Goal: Information Seeking & Learning: Learn about a topic

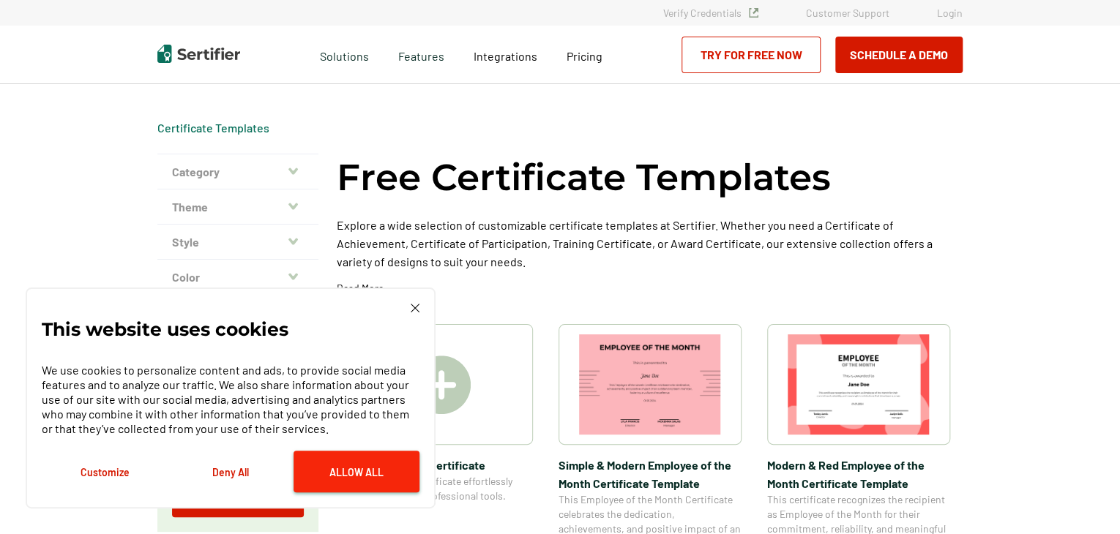
click at [378, 463] on button "Allow All" at bounding box center [357, 472] width 126 height 42
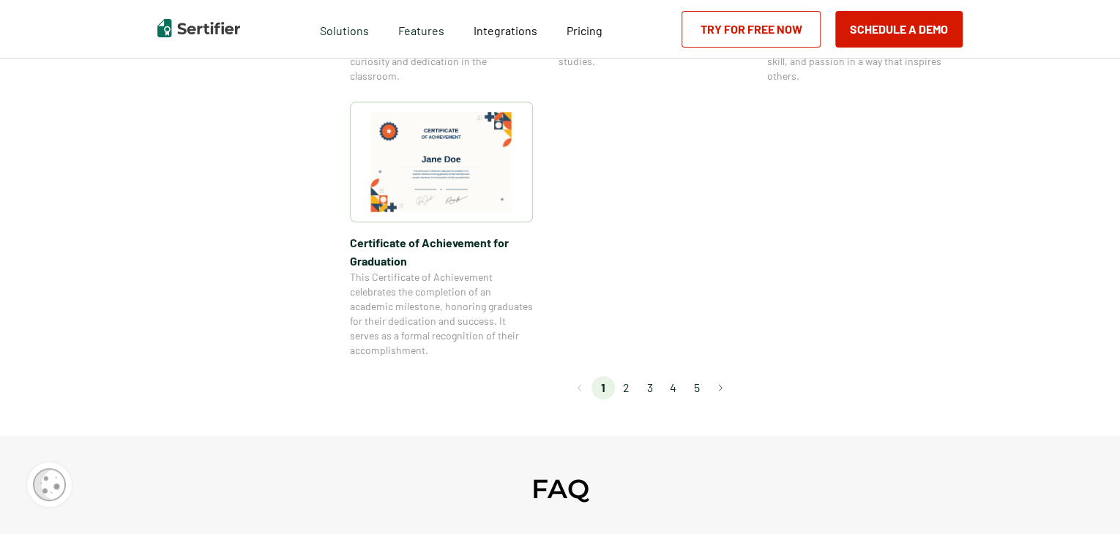
scroll to position [1303, 0]
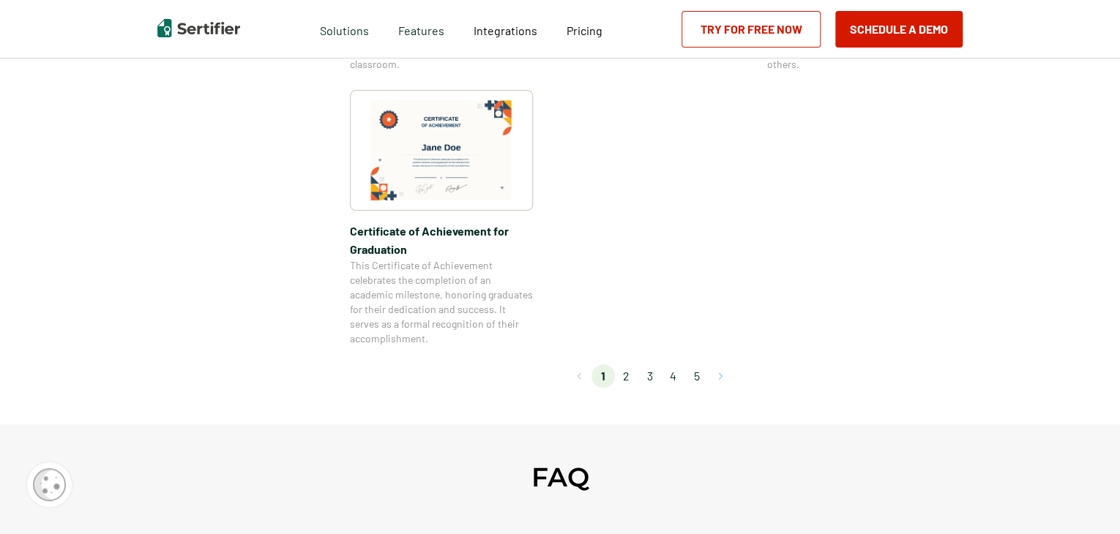
click at [723, 376] on button "Go to next page" at bounding box center [720, 376] width 23 height 23
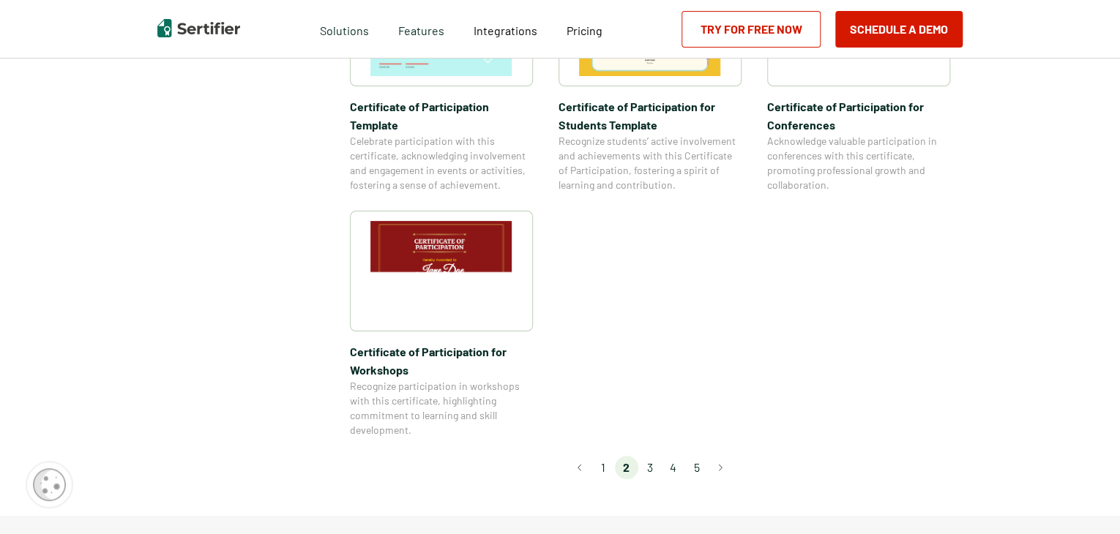
scroll to position [1219, 0]
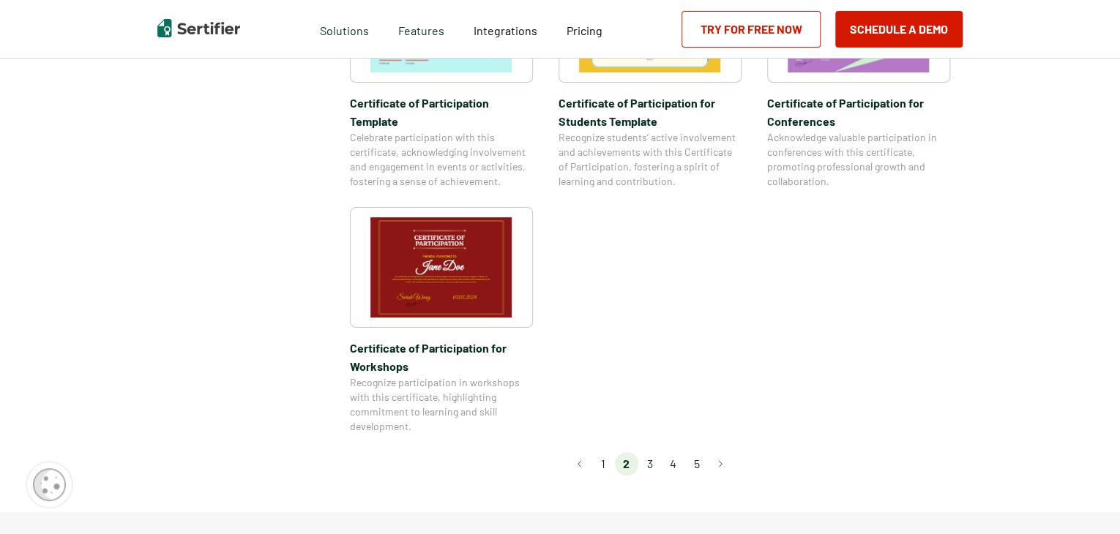
click at [655, 452] on li "3" at bounding box center [649, 463] width 23 height 23
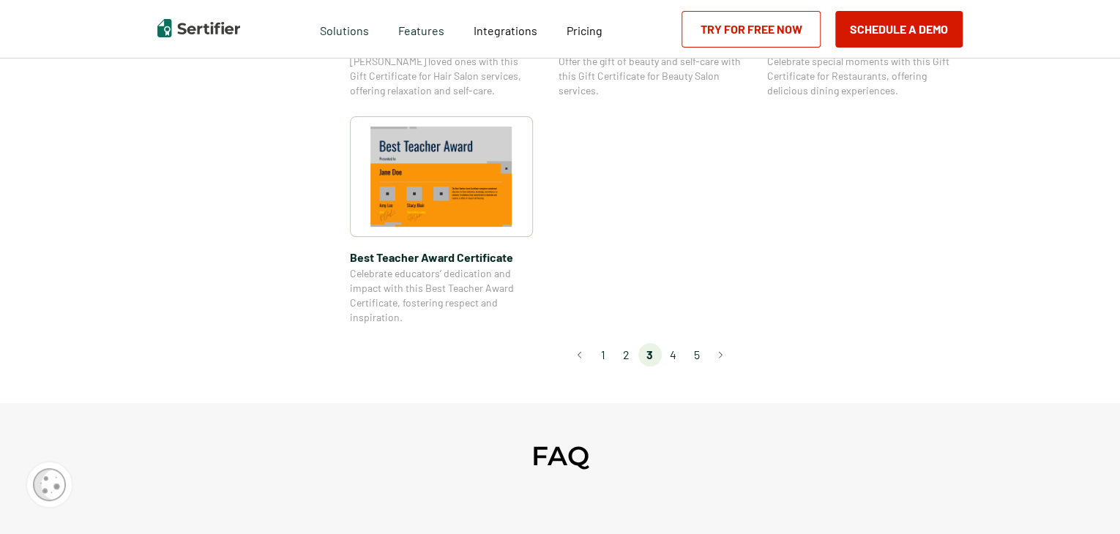
scroll to position [1152, 0]
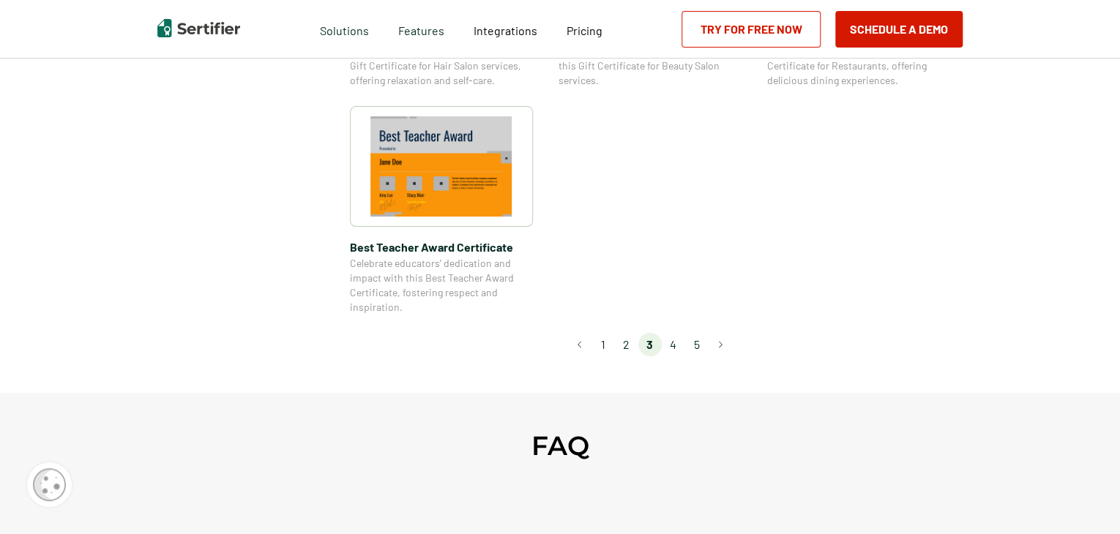
click at [673, 347] on li "4" at bounding box center [673, 344] width 23 height 23
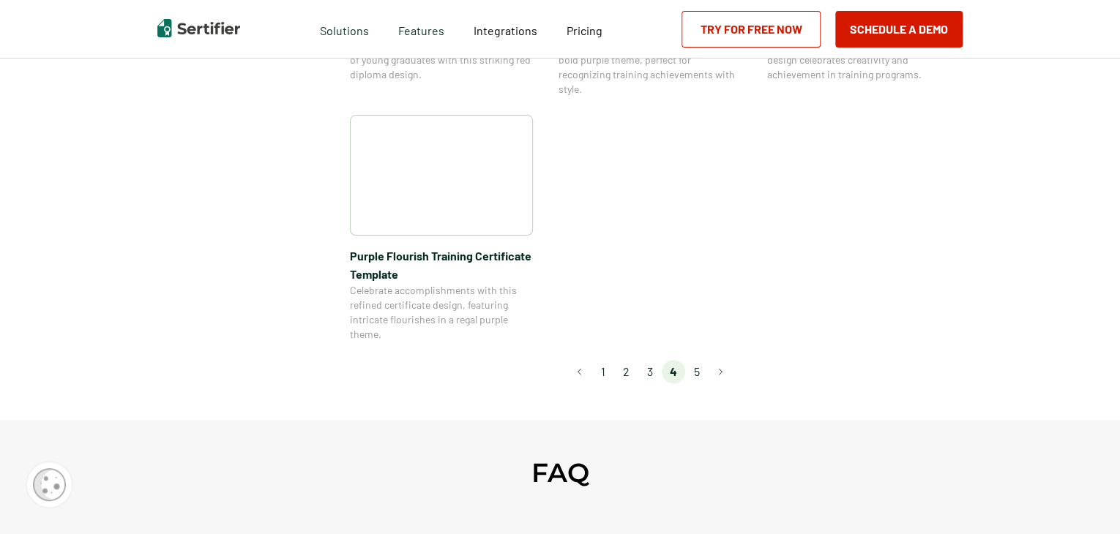
scroll to position [1176, 0]
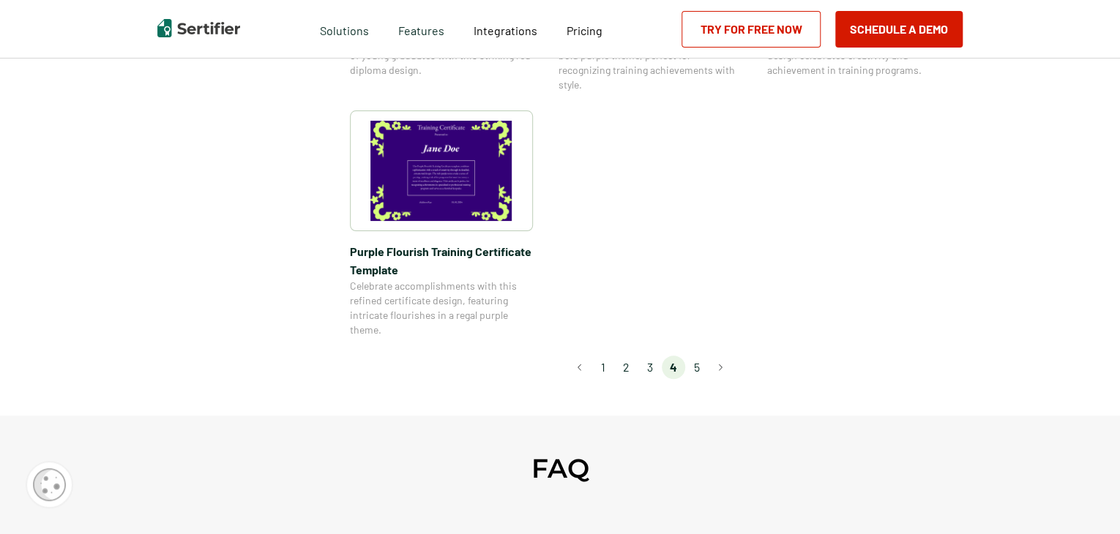
click at [697, 371] on li "5" at bounding box center [696, 367] width 23 height 23
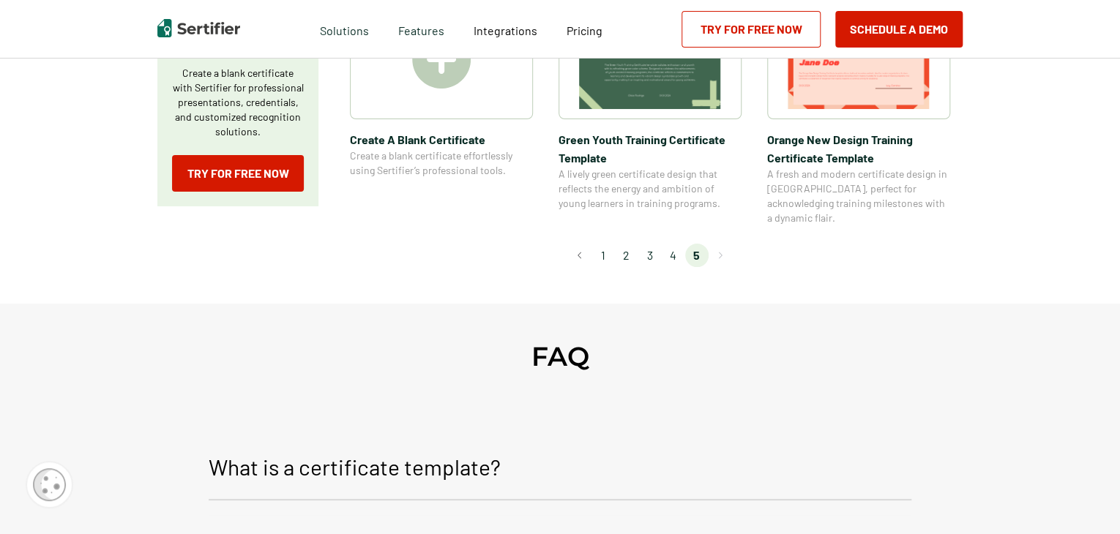
scroll to position [334, 0]
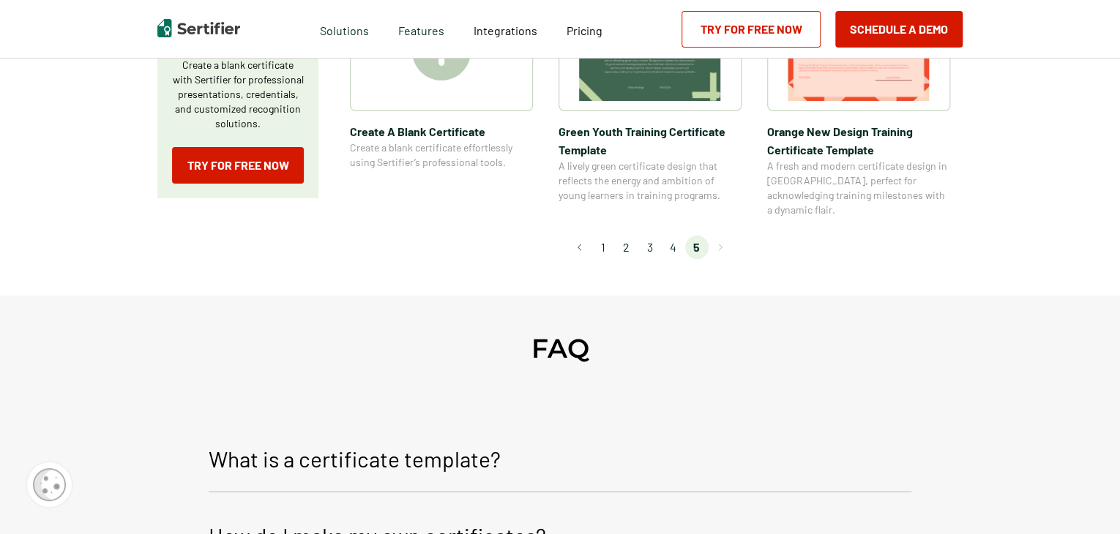
click at [652, 236] on li "3" at bounding box center [649, 247] width 23 height 23
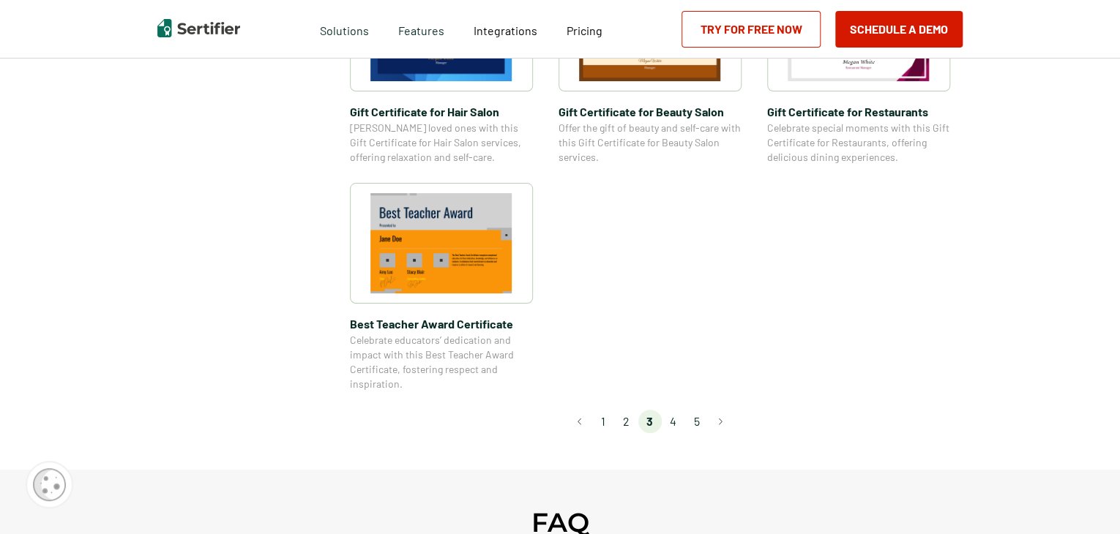
scroll to position [1079, 0]
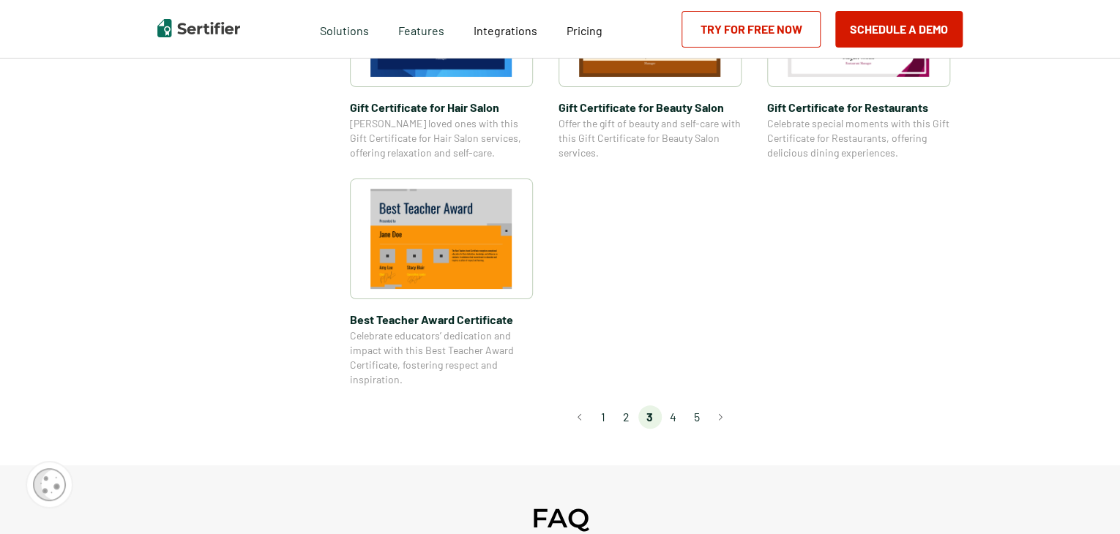
click at [632, 421] on li "2" at bounding box center [626, 417] width 23 height 23
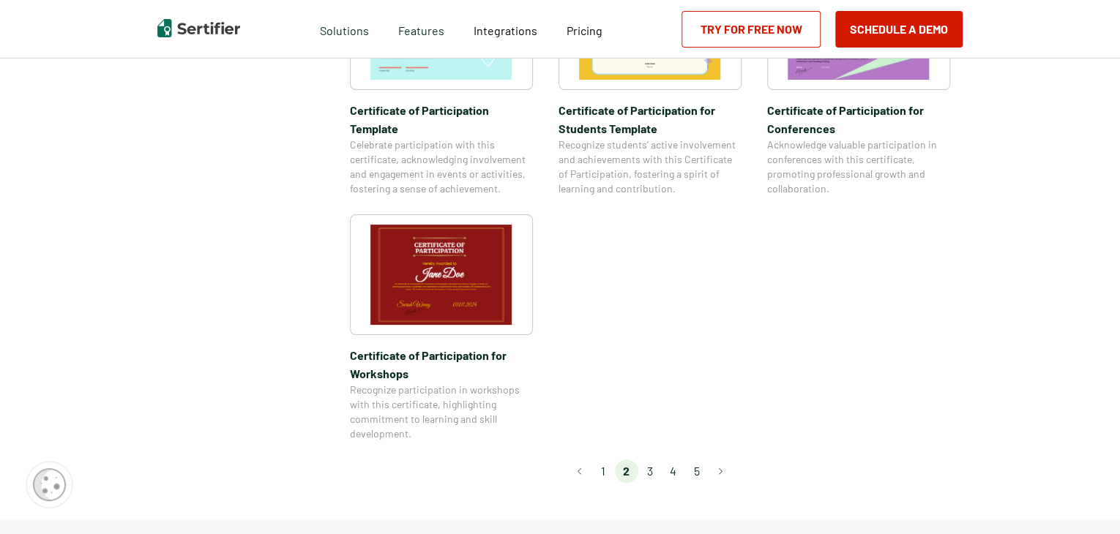
scroll to position [1215, 0]
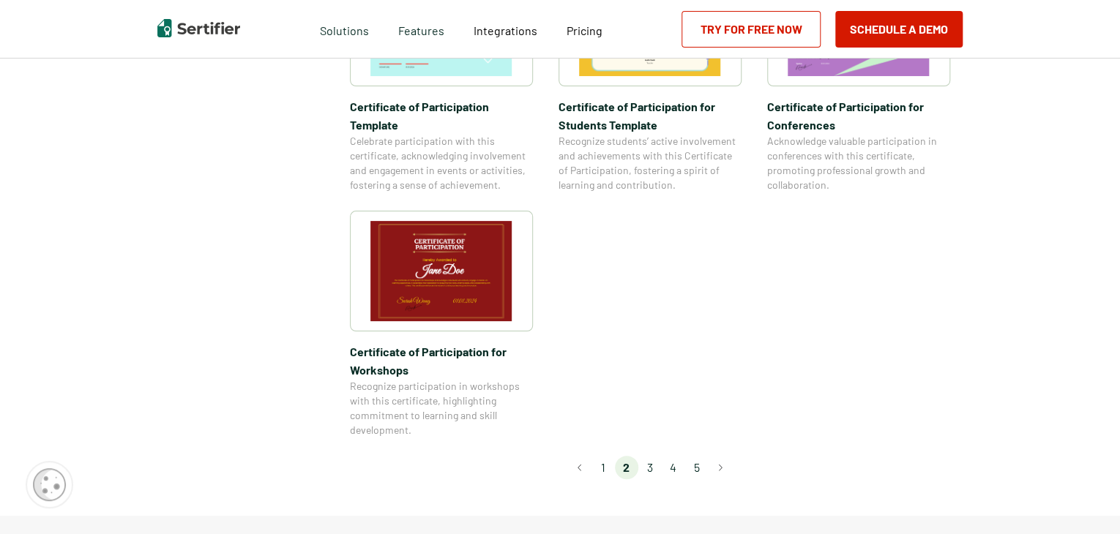
click at [603, 456] on li "1" at bounding box center [603, 467] width 23 height 23
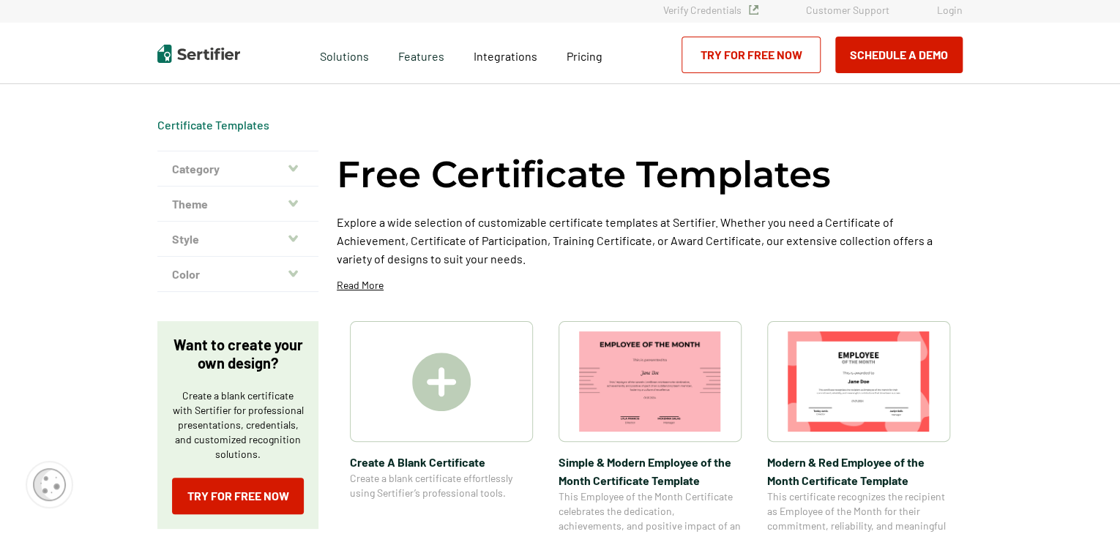
scroll to position [0, 0]
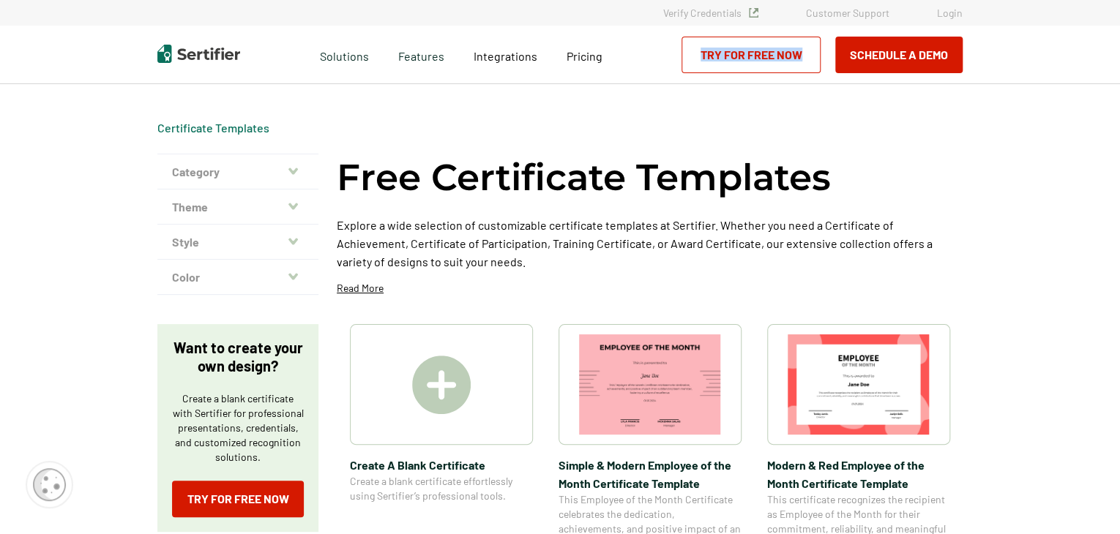
drag, startPoint x: 1119, startPoint y: 70, endPoint x: 1115, endPoint y: 118, distance: 47.7
